Goal: Transaction & Acquisition: Download file/media

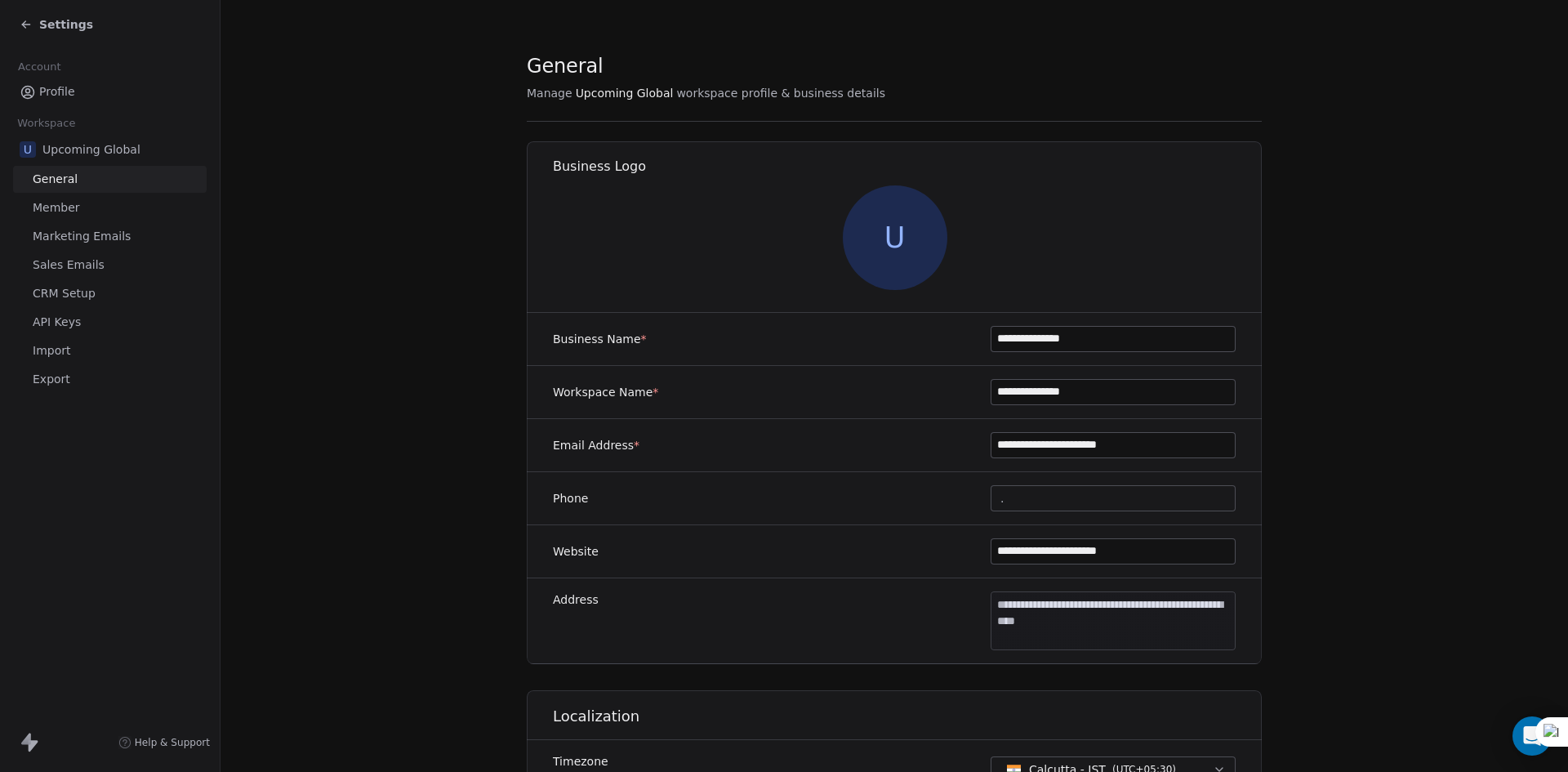
click at [48, 25] on span "Settings" at bounding box center [65, 24] width 54 height 16
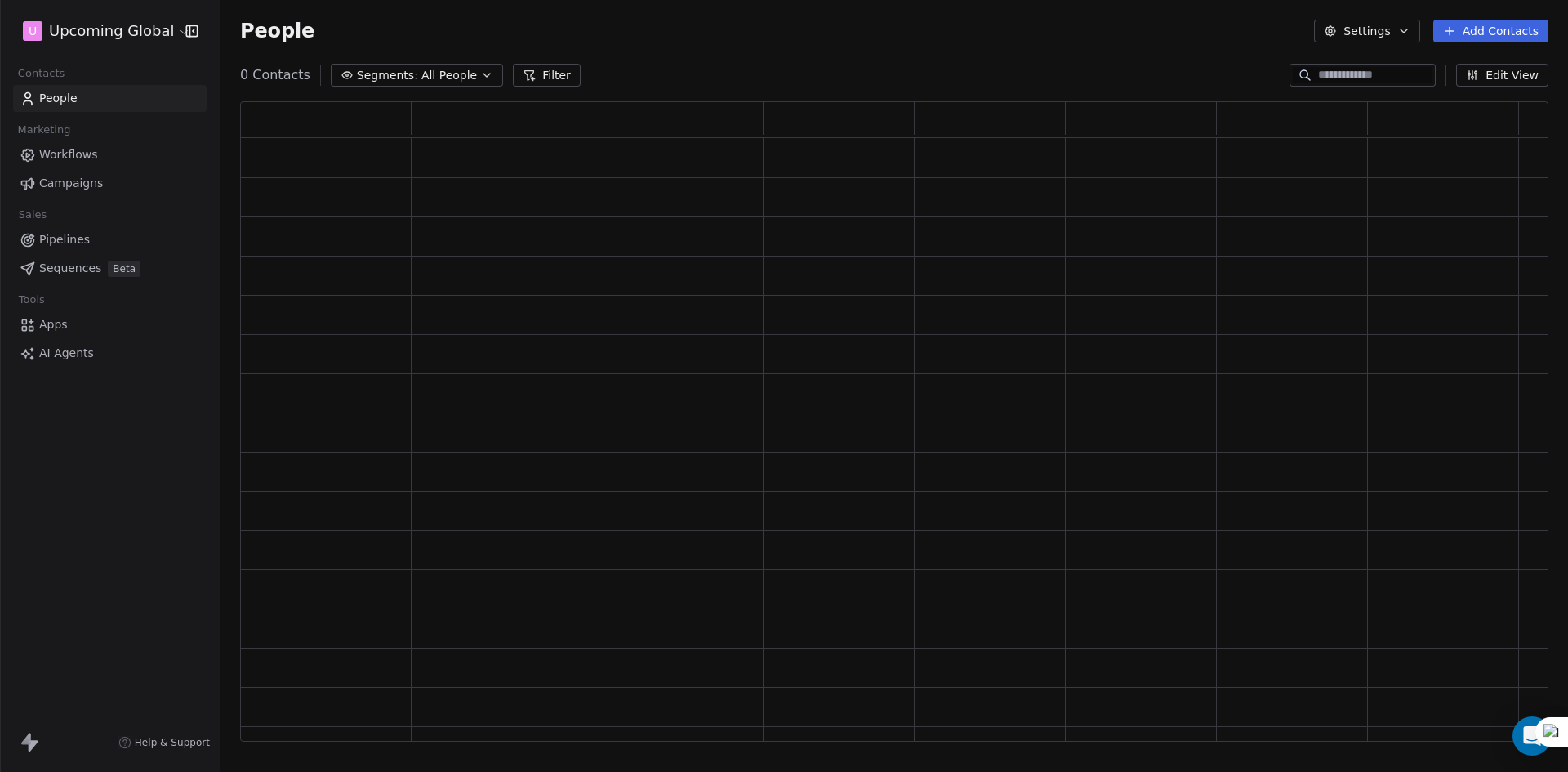
scroll to position [627, 1296]
click at [427, 71] on span "All People" at bounding box center [449, 76] width 55 height 17
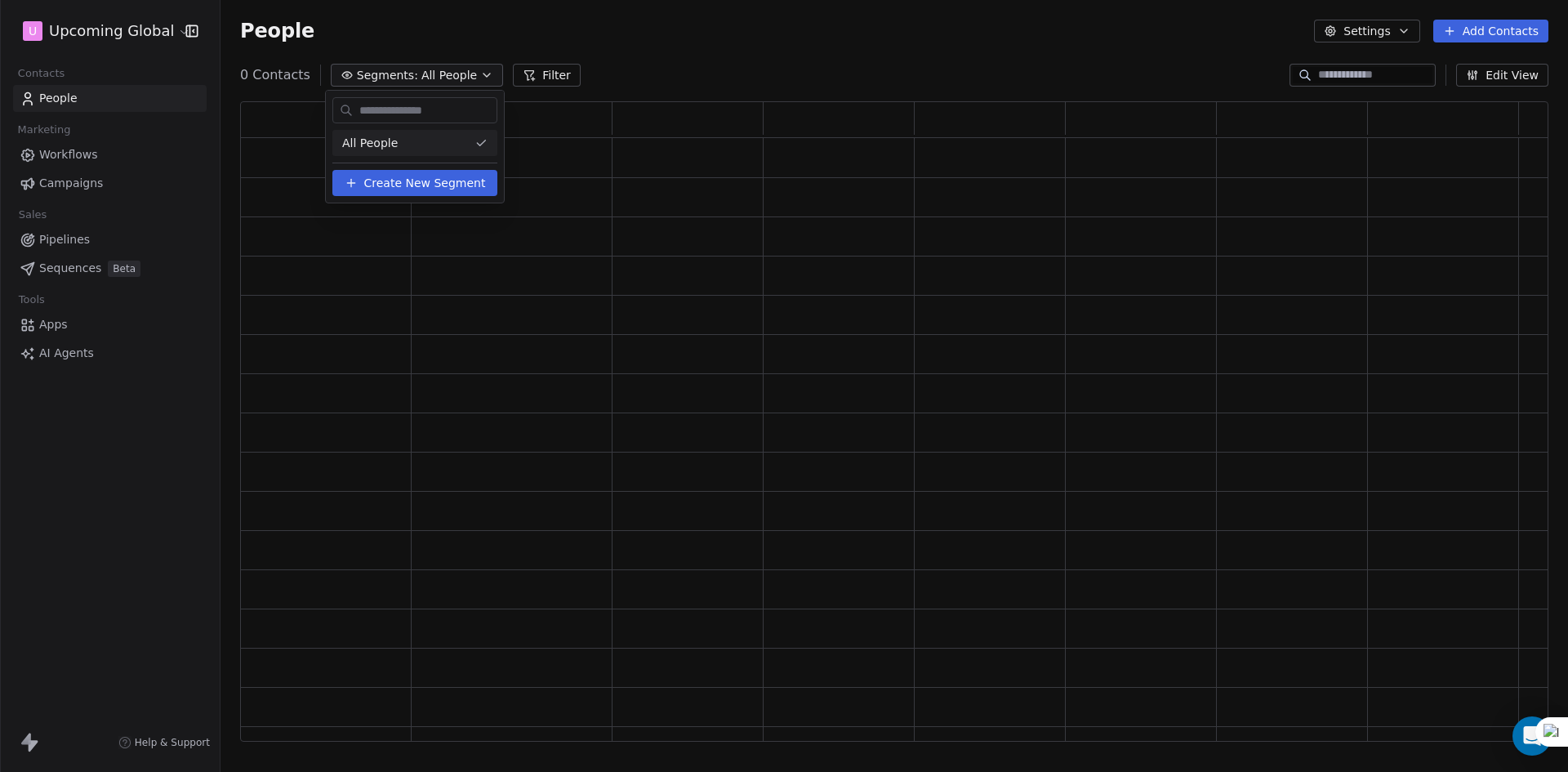
click at [634, 33] on html "U Upcoming Global Contacts People Marketing Workflows Campaigns Sales Pipelines…" at bounding box center [784, 386] width 1568 height 772
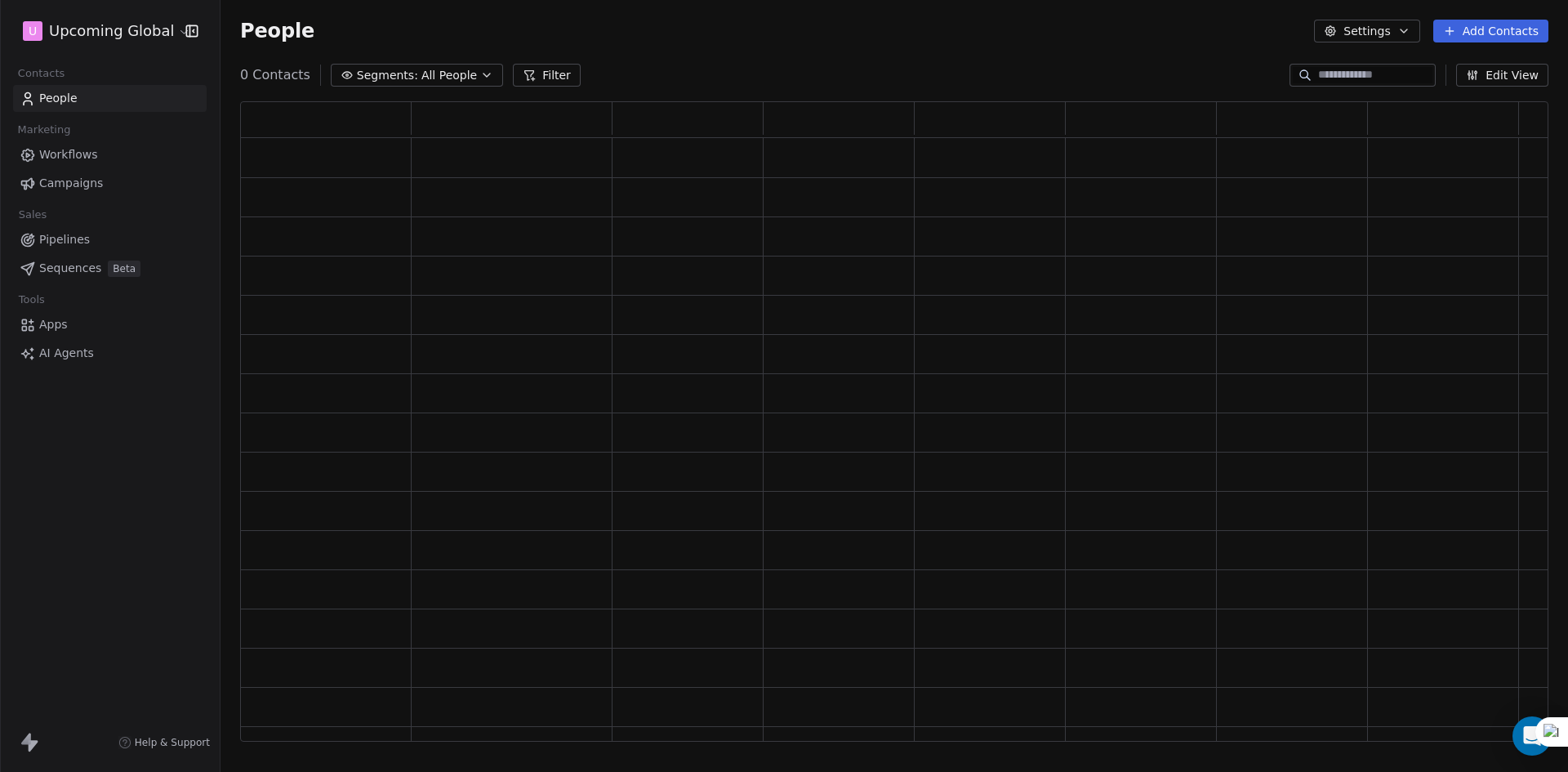
click at [455, 85] on button "Segments: All People" at bounding box center [416, 75] width 173 height 23
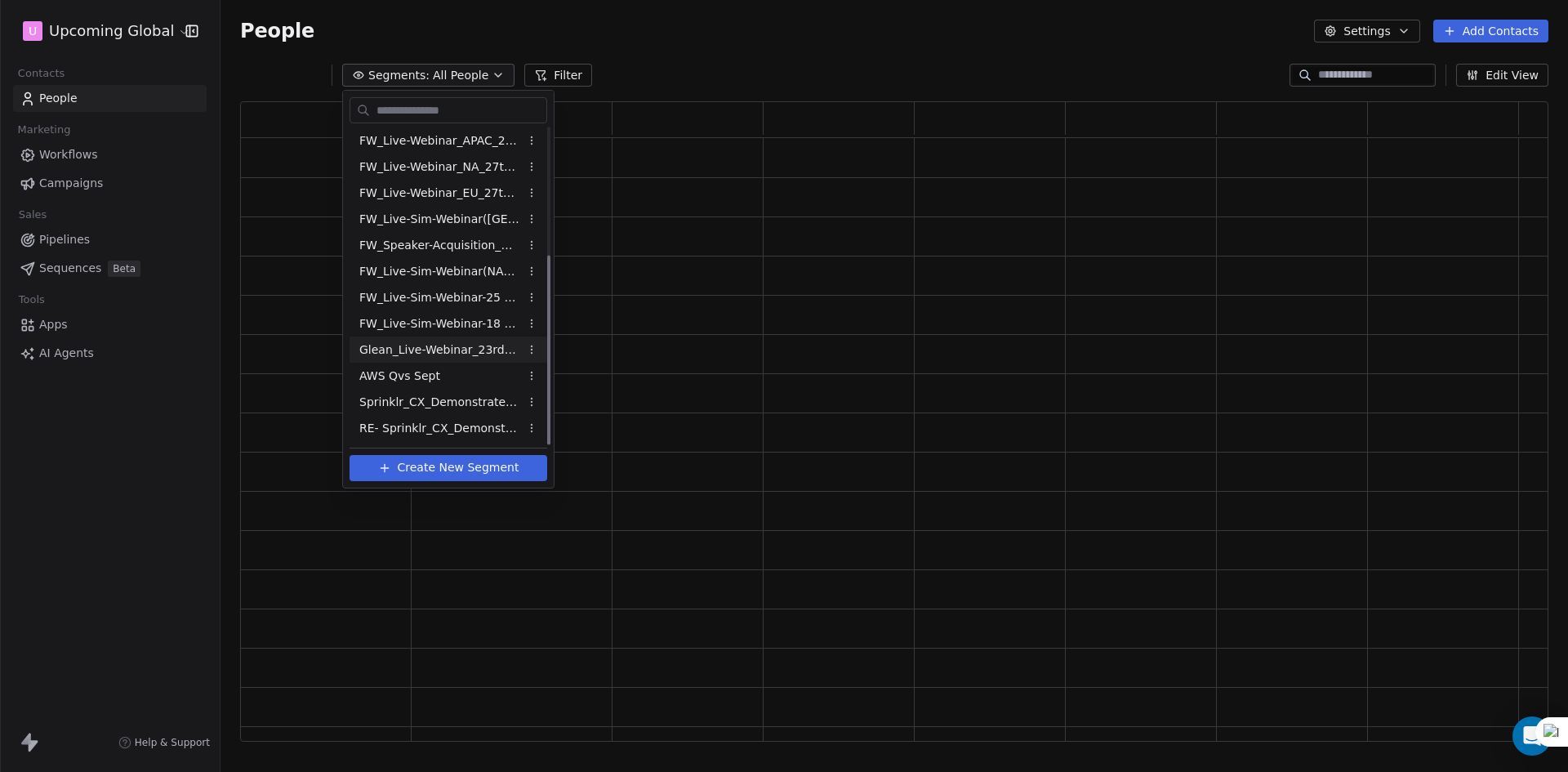
scroll to position [212, 0]
click at [426, 432] on span "RE- Sprinklr_CX_Demonstrate_Reg_Drive_[DATE]" at bounding box center [439, 429] width 160 height 17
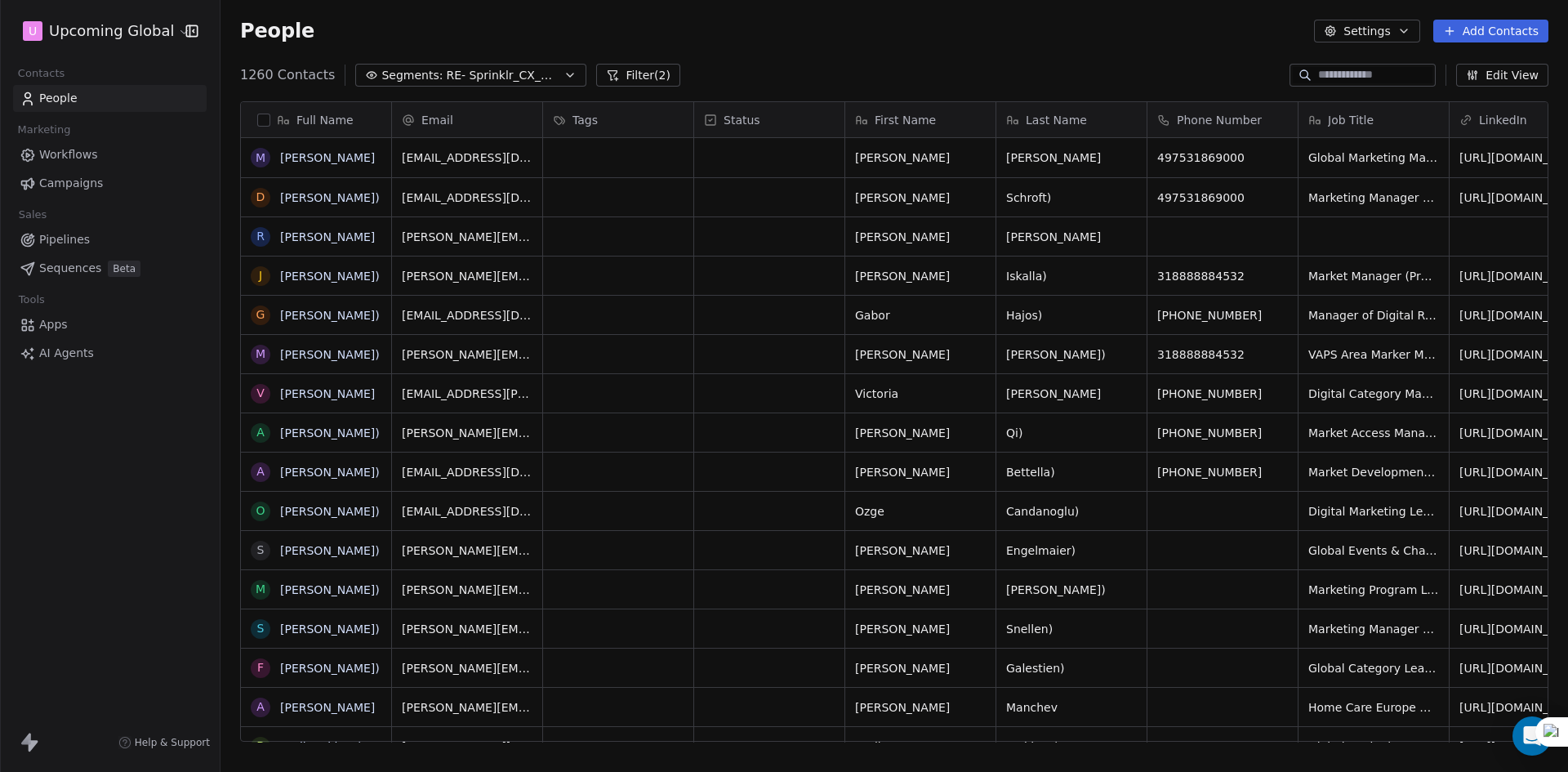
scroll to position [667, 1335]
click at [270, 117] on div "Full Name" at bounding box center [314, 120] width 127 height 16
click at [253, 116] on html "U Upcoming Global Contacts People Marketing Workflows Campaigns Sales Pipelines…" at bounding box center [784, 386] width 1568 height 772
click at [261, 117] on button "button" at bounding box center [263, 120] width 13 height 13
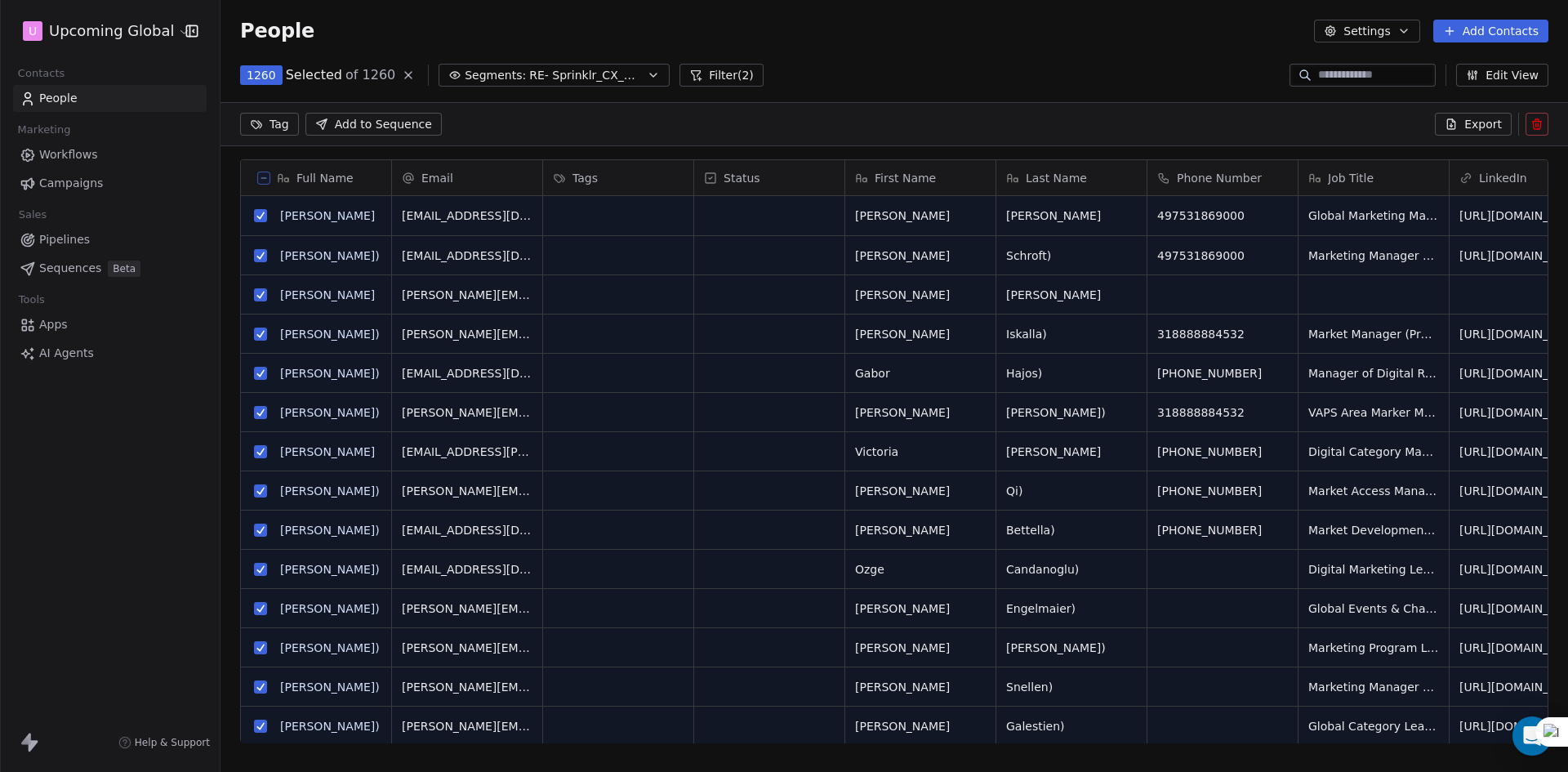
scroll to position [610, 1335]
click at [1452, 115] on button "Export" at bounding box center [1473, 124] width 76 height 23
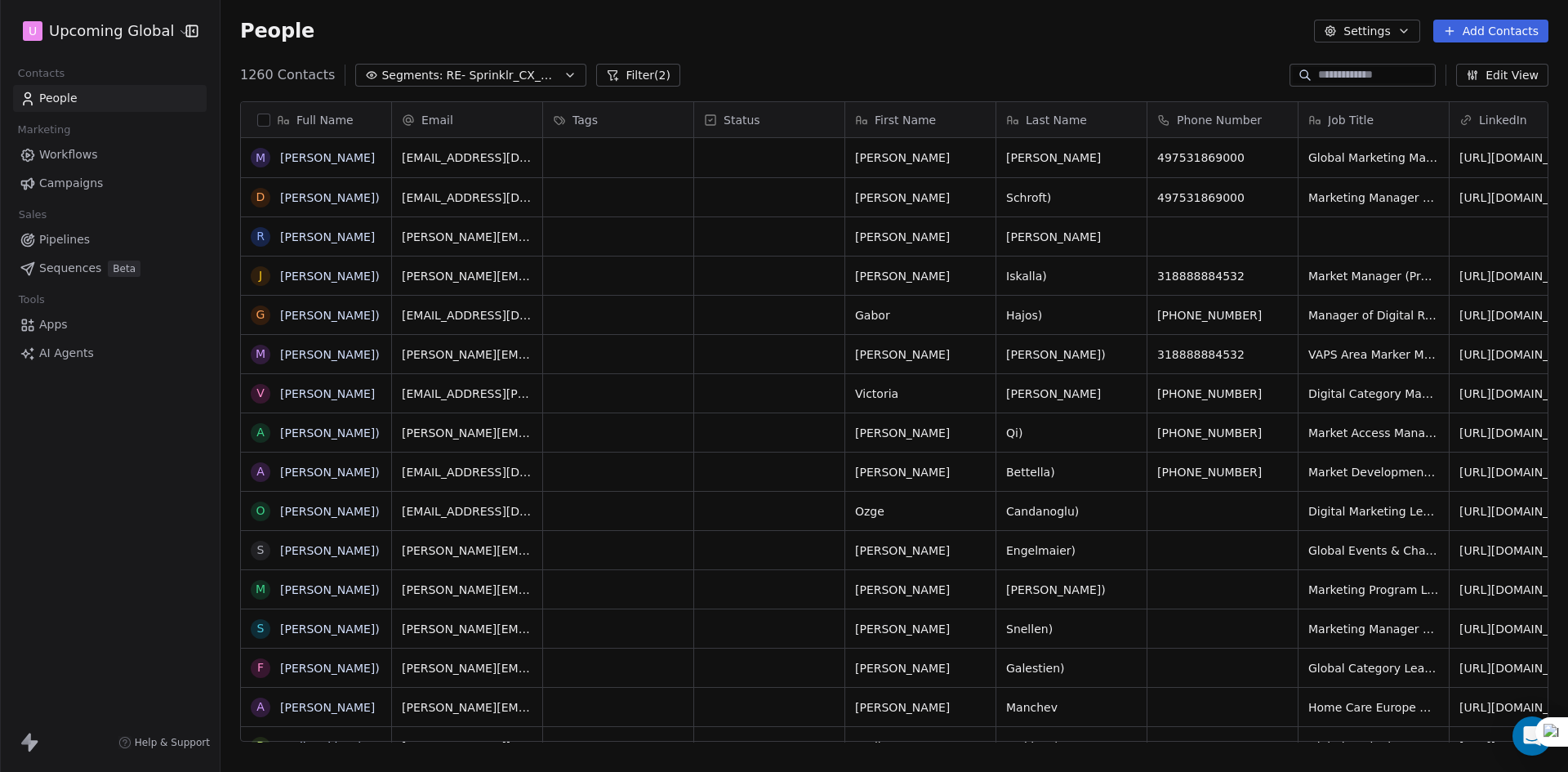
scroll to position [667, 1335]
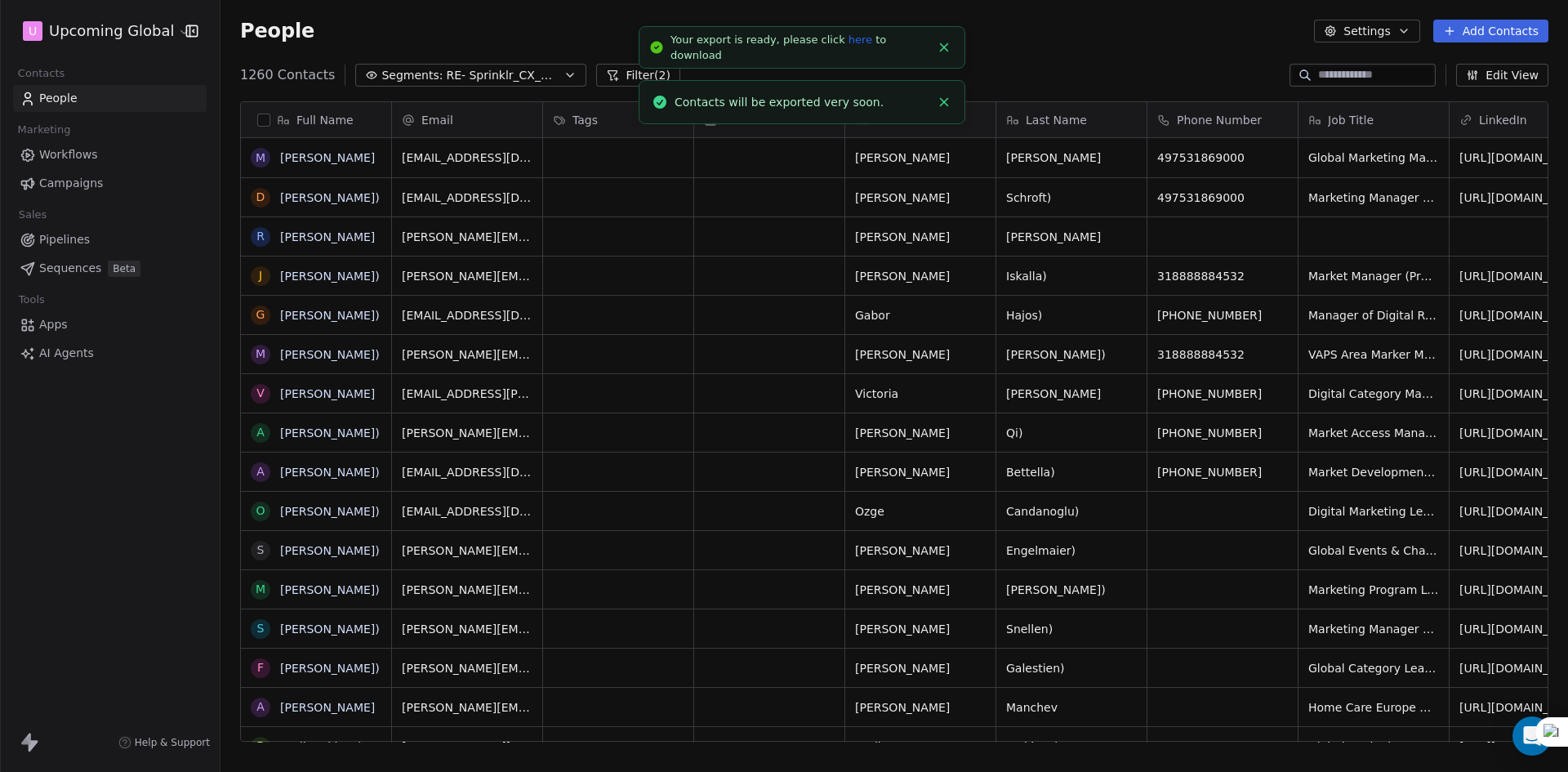
click at [848, 46] on link "here" at bounding box center [860, 39] width 24 height 12
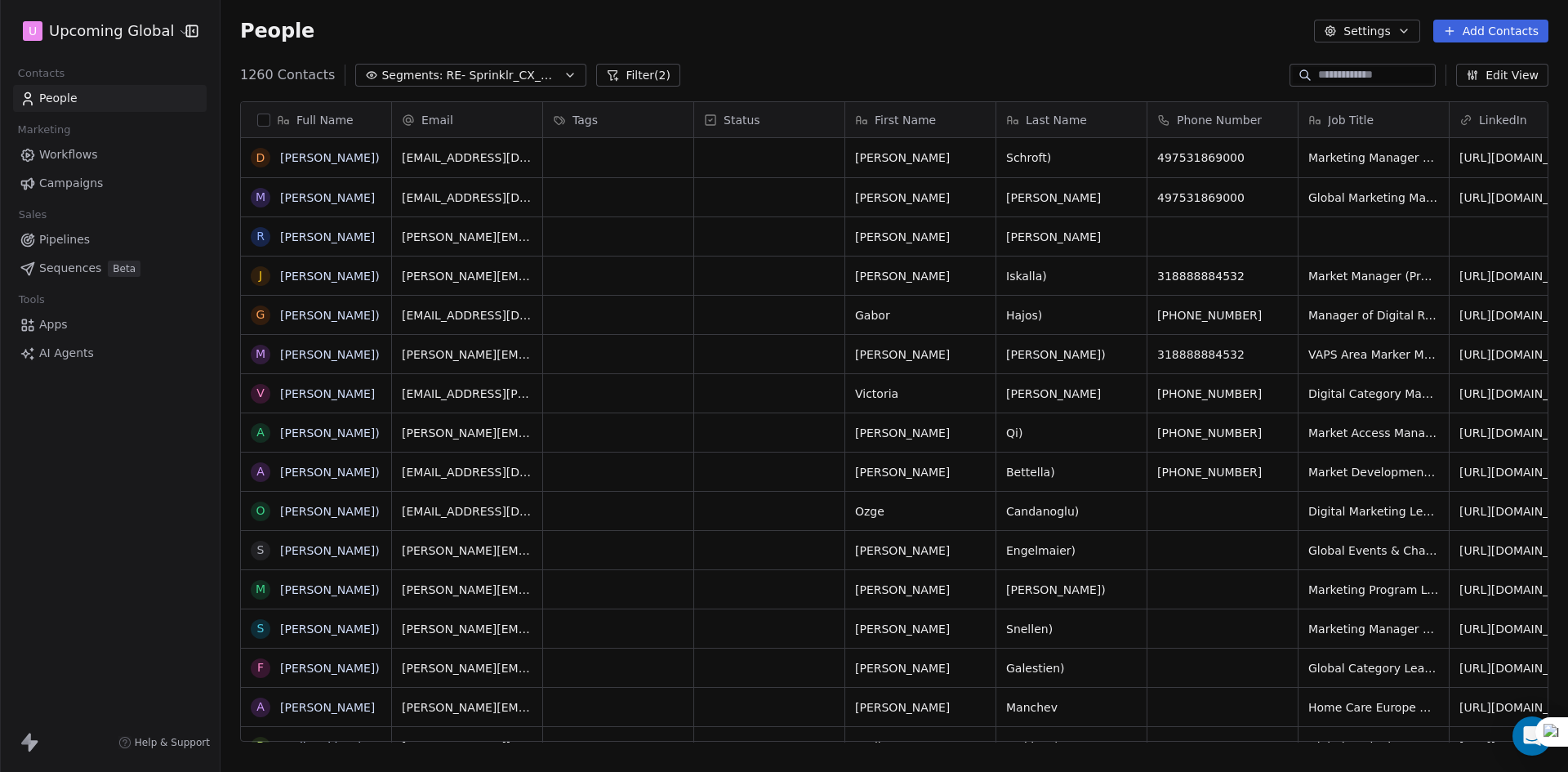
click at [1038, 48] on div "People Settings Add Contacts" at bounding box center [893, 31] width 1347 height 62
